Goal: Information Seeking & Learning: Learn about a topic

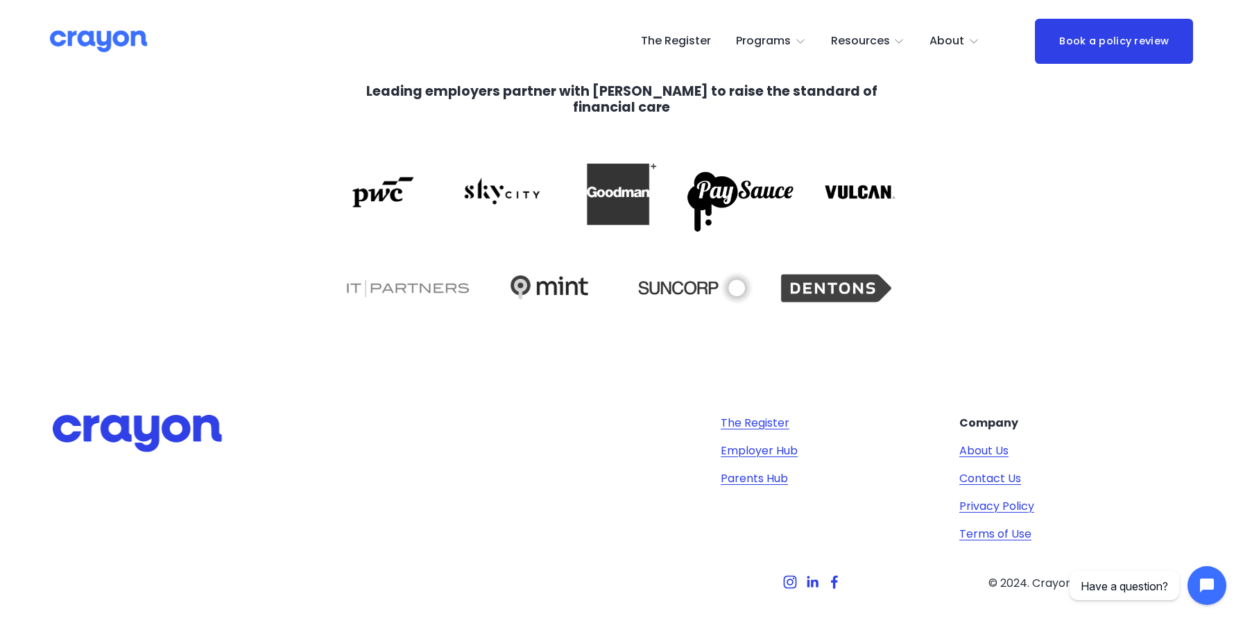
scroll to position [2930, 0]
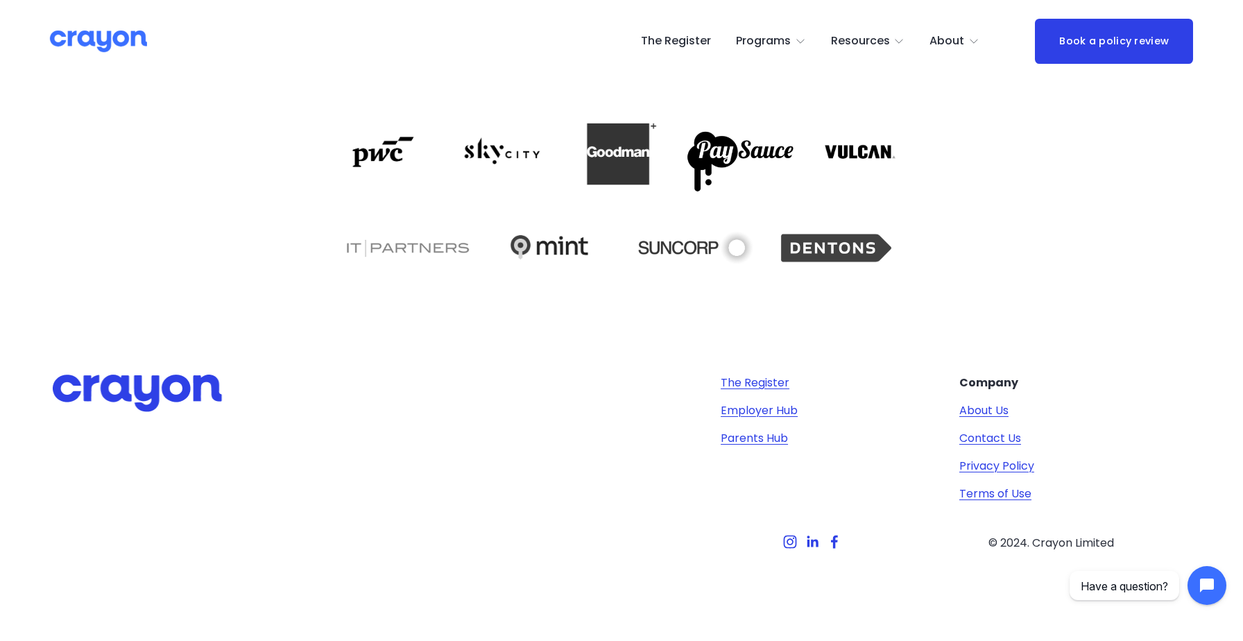
click at [759, 411] on link "Employer Hub" at bounding box center [758, 410] width 77 height 17
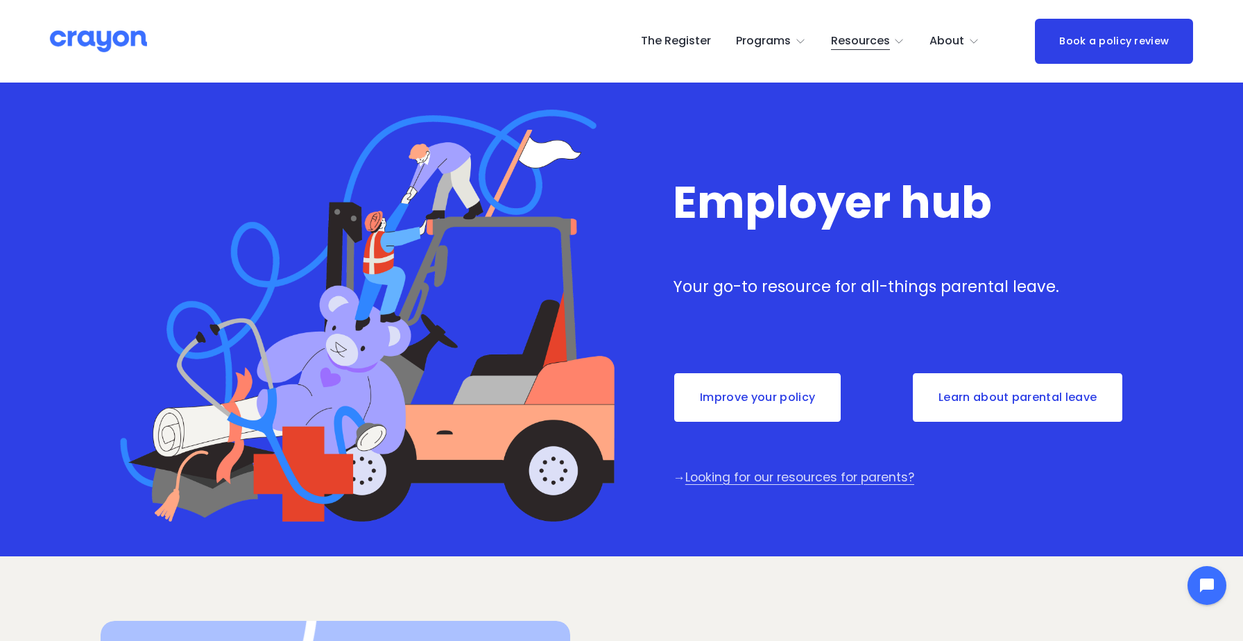
click at [786, 401] on link "Improve your policy" at bounding box center [757, 397] width 169 height 51
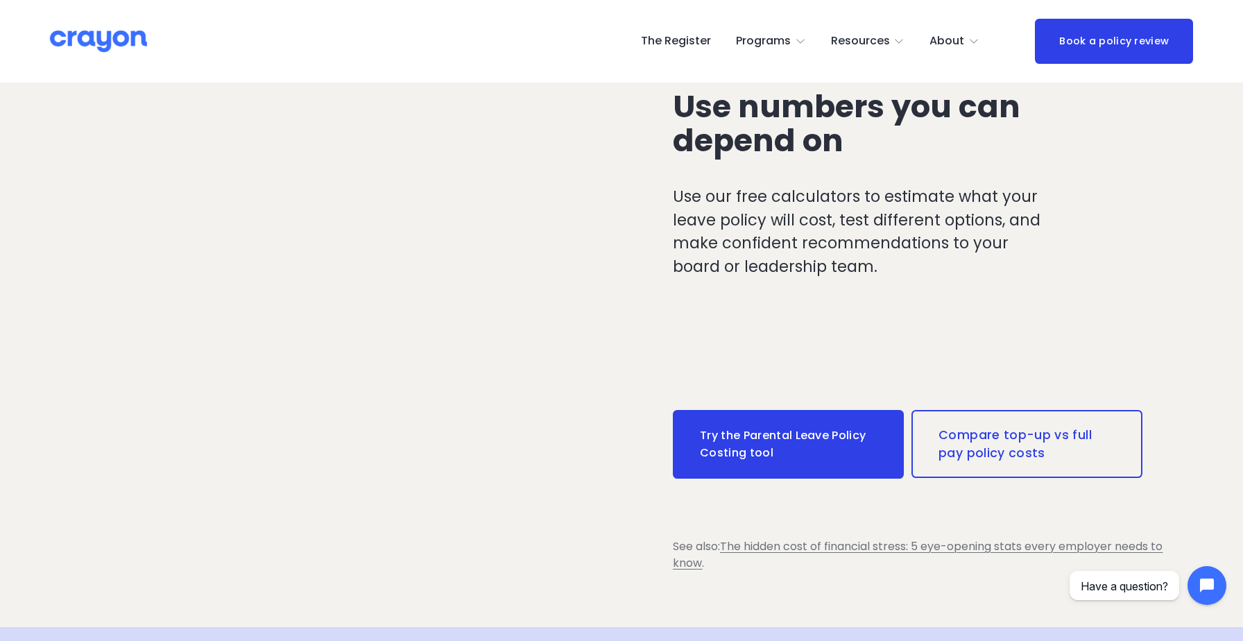
scroll to position [2195, 0]
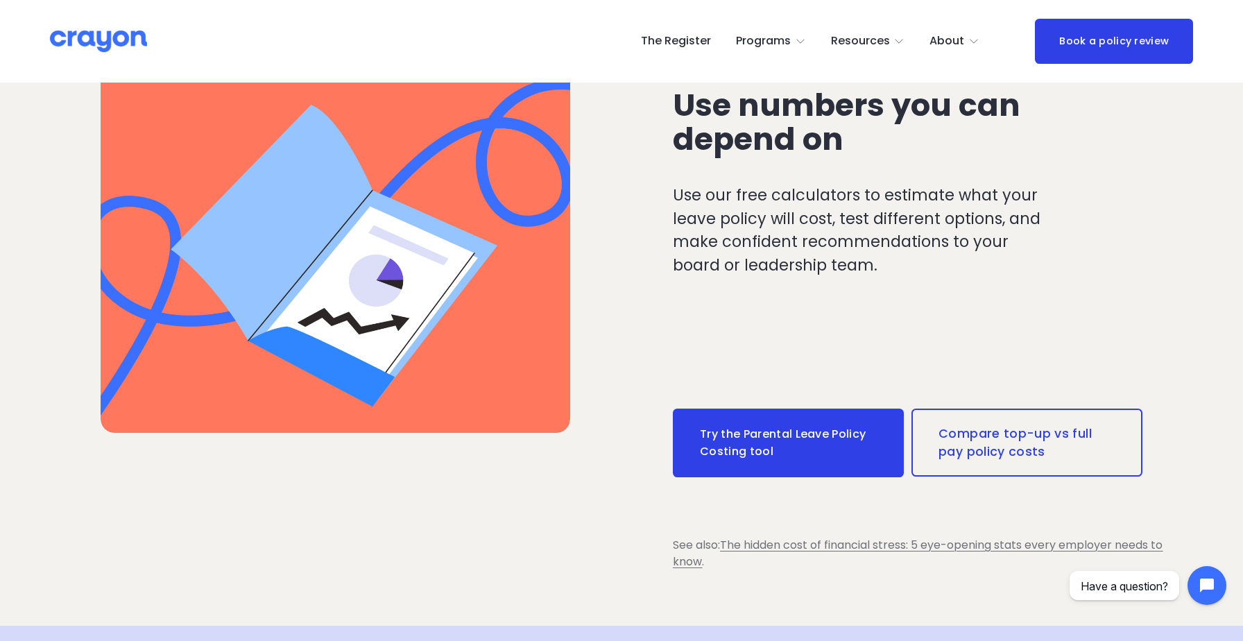
click at [977, 431] on link "Compare top-up vs full pay policy costs" at bounding box center [1026, 442] width 231 height 68
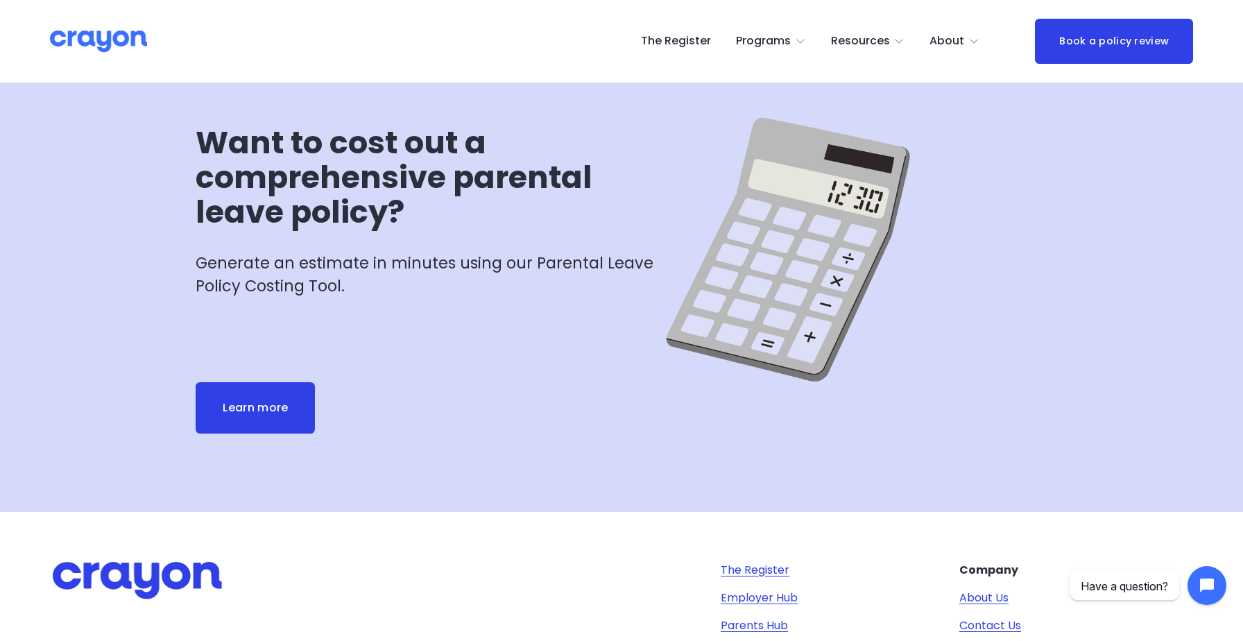
scroll to position [2223, 0]
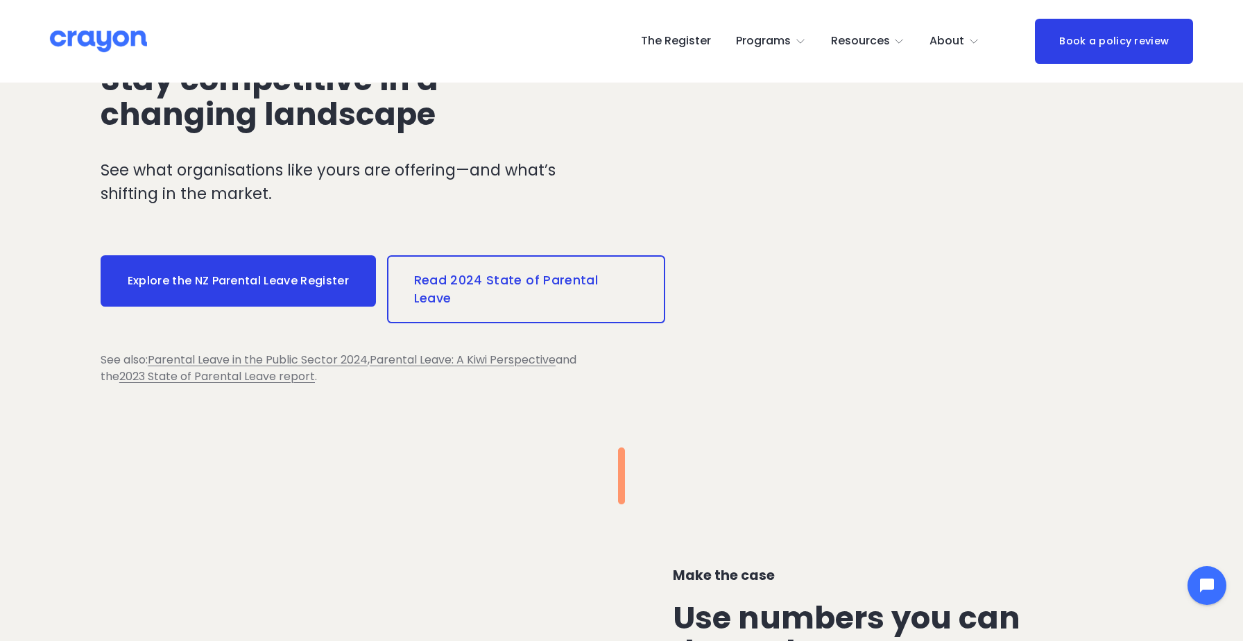
scroll to position [1682, 0]
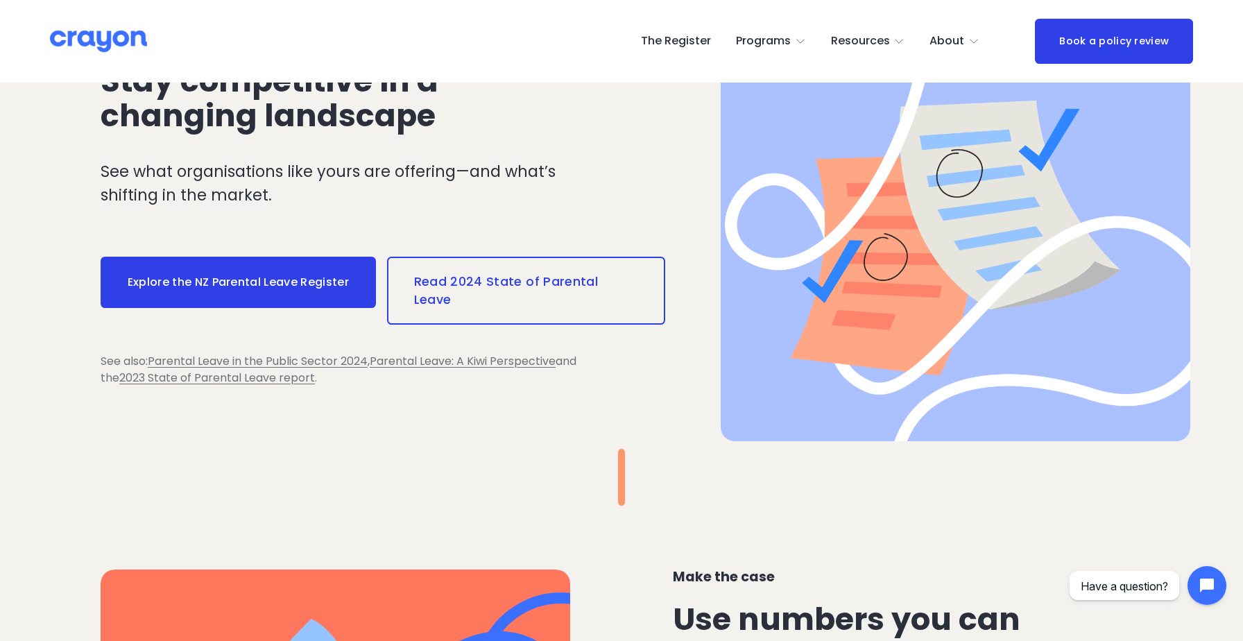
click at [474, 295] on link "Read 2024 State of Parental Leave" at bounding box center [526, 291] width 279 height 68
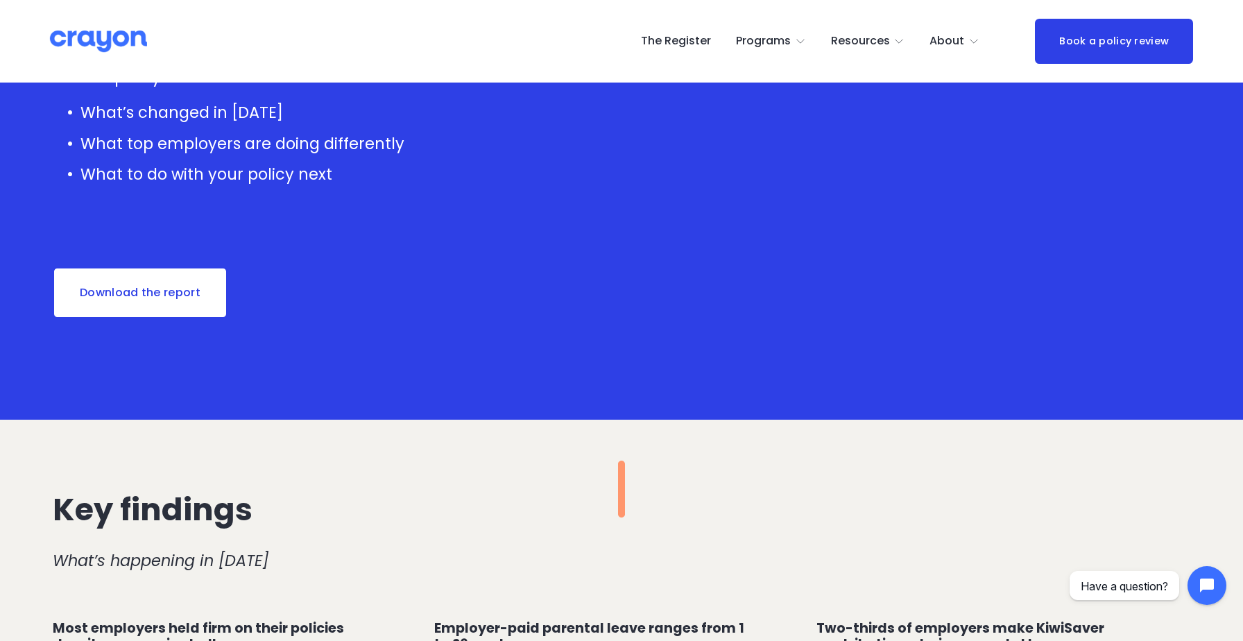
scroll to position [362, 0]
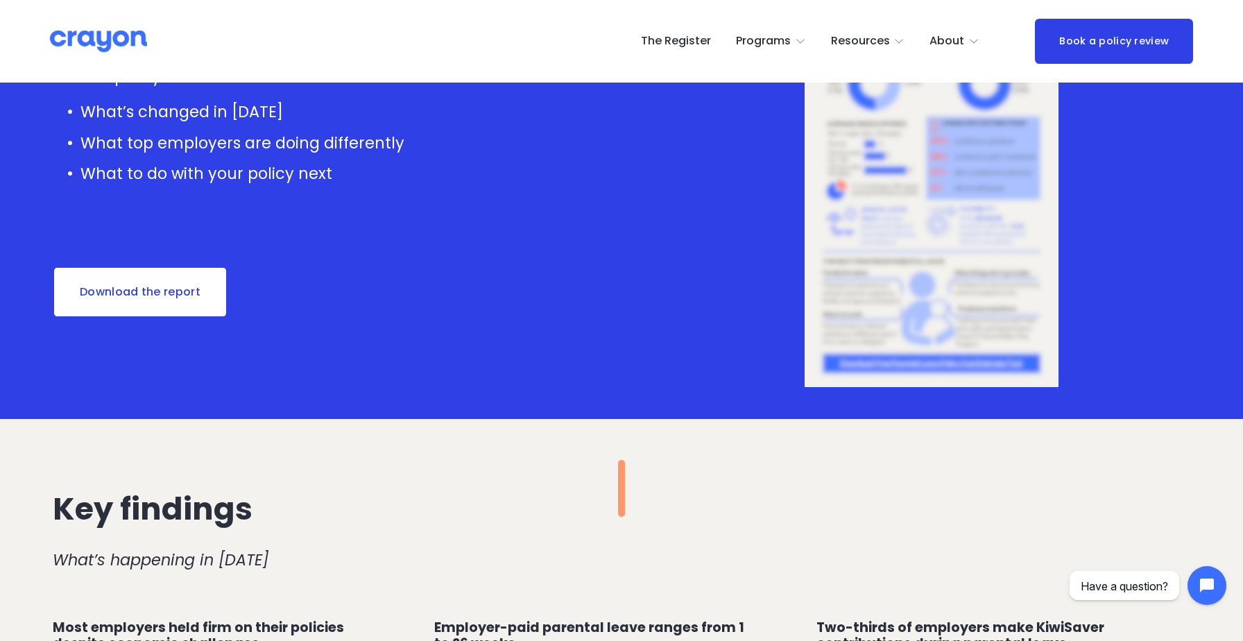
click at [130, 300] on link "Download the report" at bounding box center [140, 291] width 175 height 51
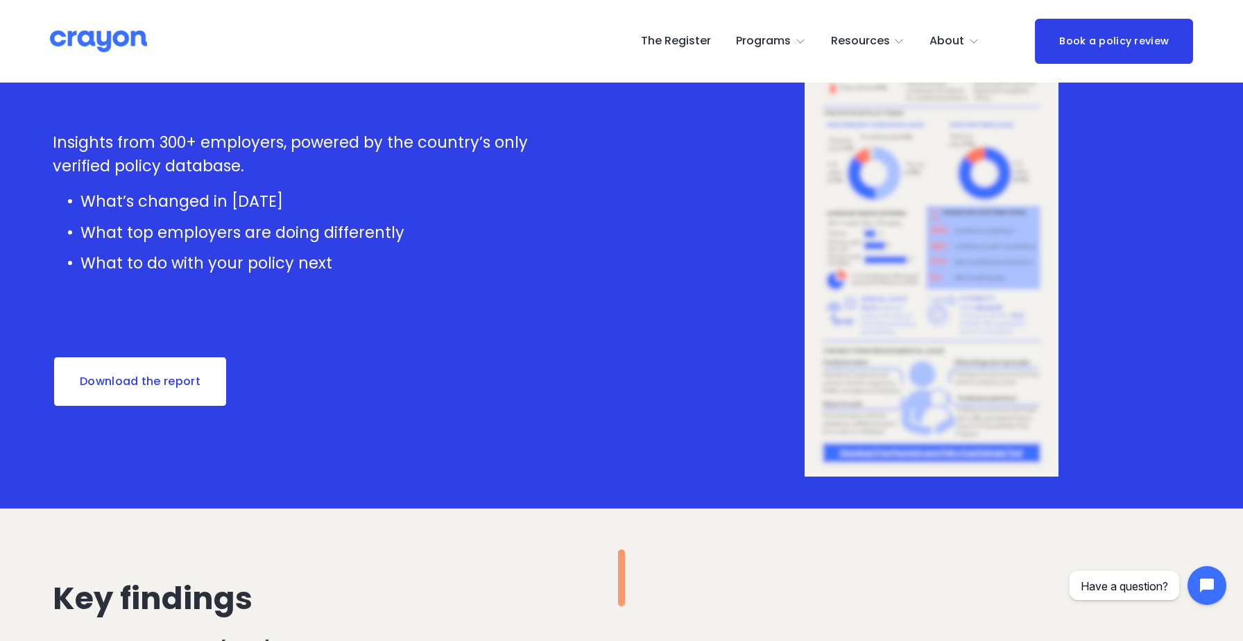
scroll to position [0, 0]
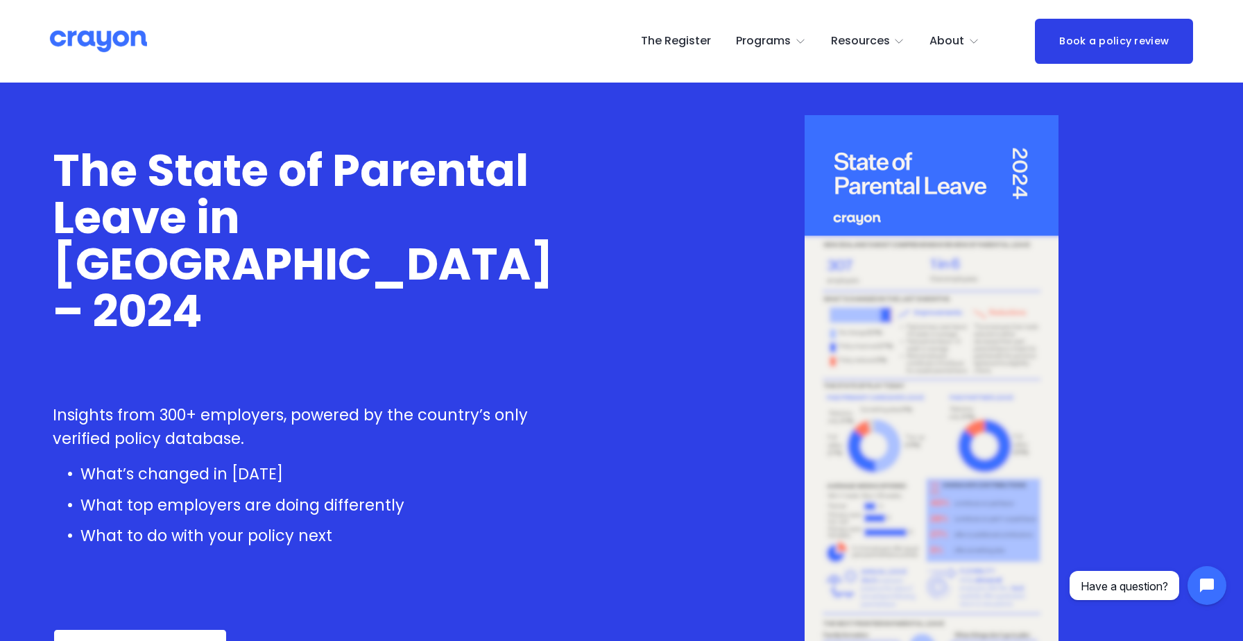
click at [693, 39] on link "The Register" at bounding box center [676, 42] width 70 height 22
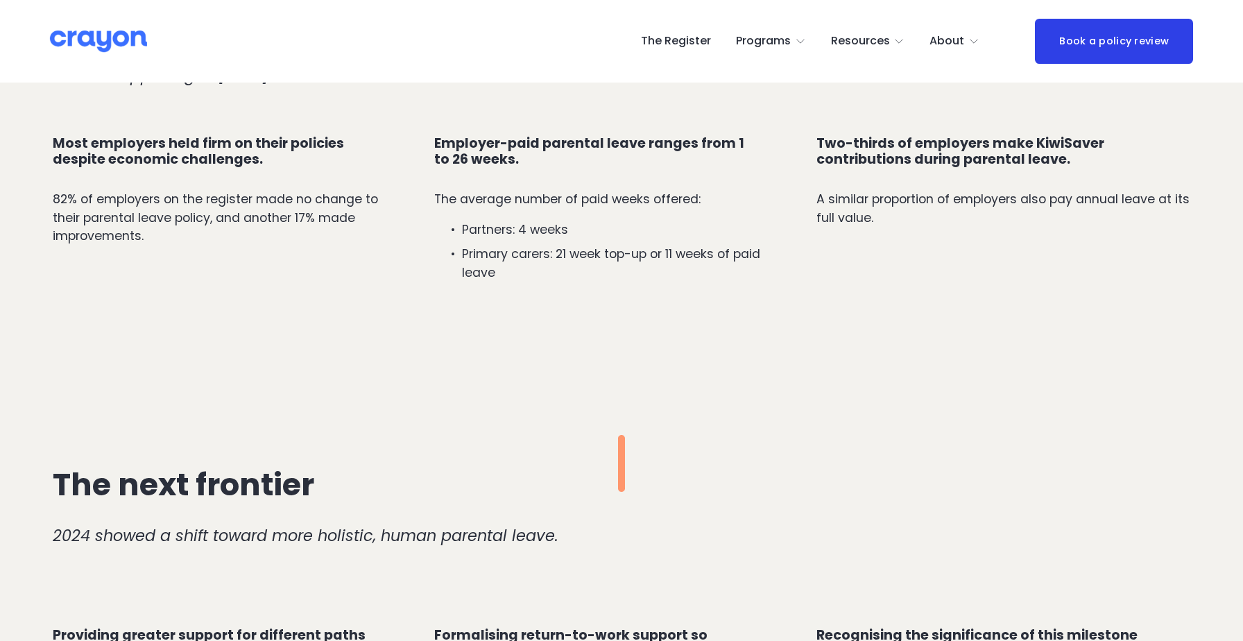
click at [688, 36] on link "The Register" at bounding box center [676, 42] width 70 height 22
